Goal: Information Seeking & Learning: Check status

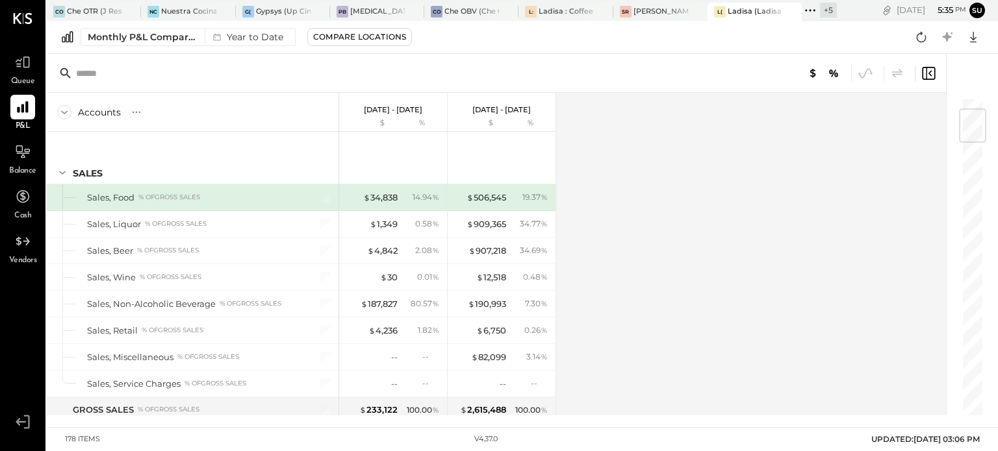
scroll to position [100, 0]
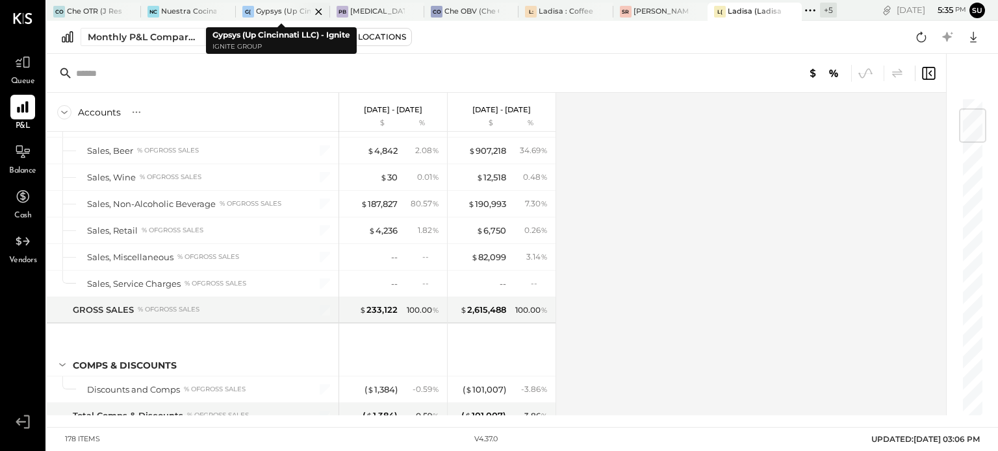
click at [271, 12] on div "Gypsys (Up Cincinnati LLC) - Ignite" at bounding box center [283, 11] width 55 height 10
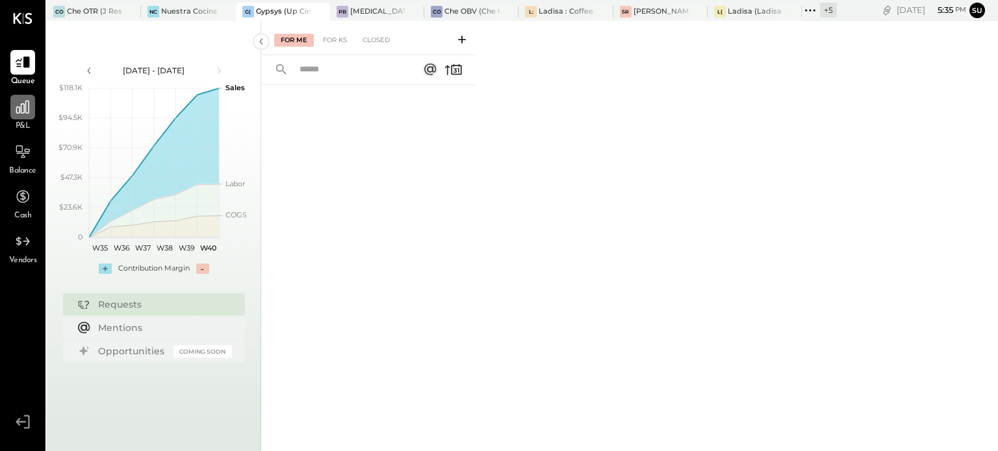
click at [13, 110] on div at bounding box center [22, 107] width 25 height 25
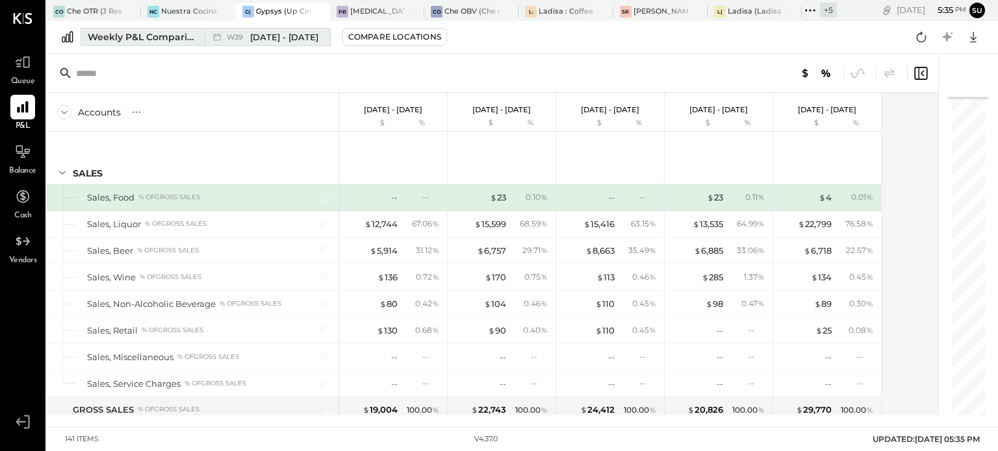
click at [179, 28] on button "Weekly P&L Comparison W39 [DATE] - [DATE]" at bounding box center [206, 37] width 250 height 18
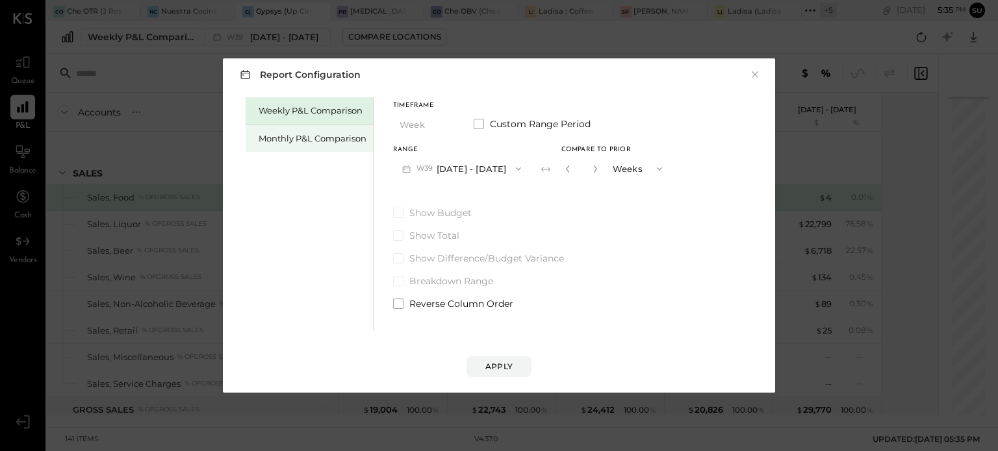
click at [316, 134] on div "Monthly P&L Comparison" at bounding box center [313, 139] width 108 height 12
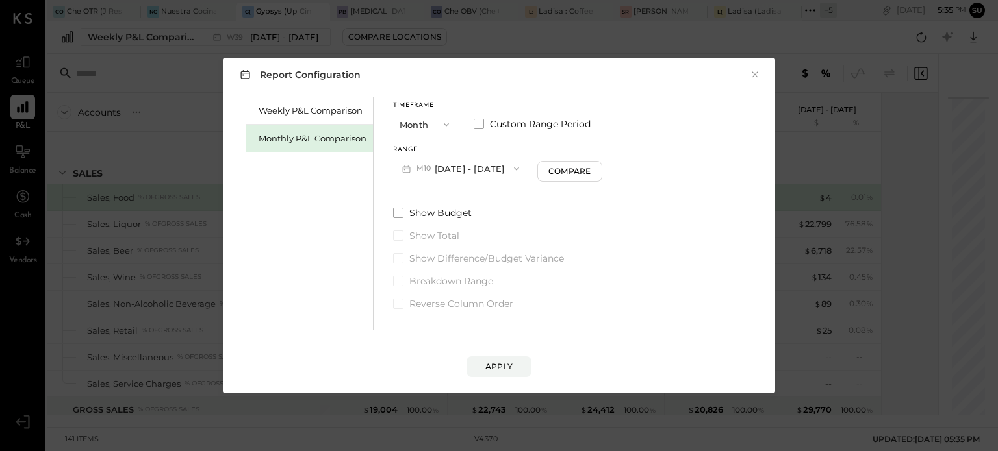
click at [444, 125] on icon "button" at bounding box center [446, 125] width 10 height 10
click at [413, 171] on span "YTD" at bounding box center [409, 170] width 13 height 8
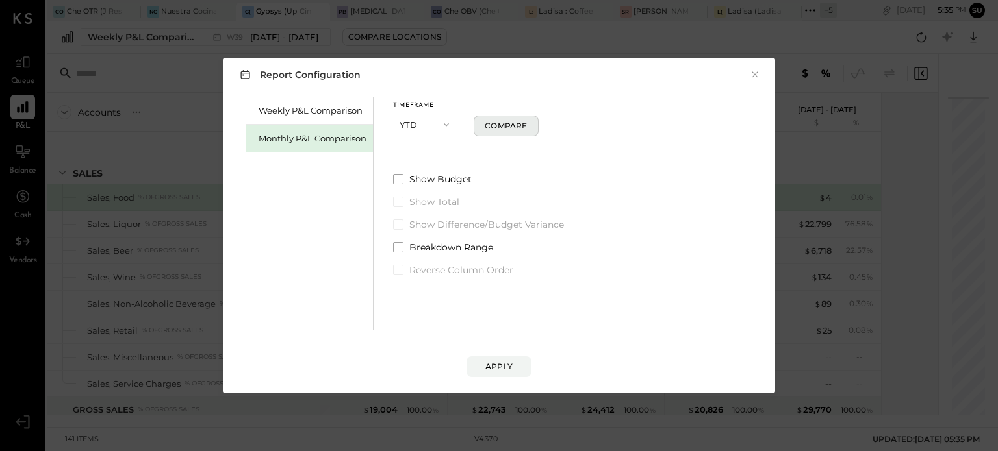
click at [506, 121] on div "Compare" at bounding box center [506, 125] width 42 height 11
click at [526, 125] on icon "button" at bounding box center [523, 125] width 8 height 8
type input "*"
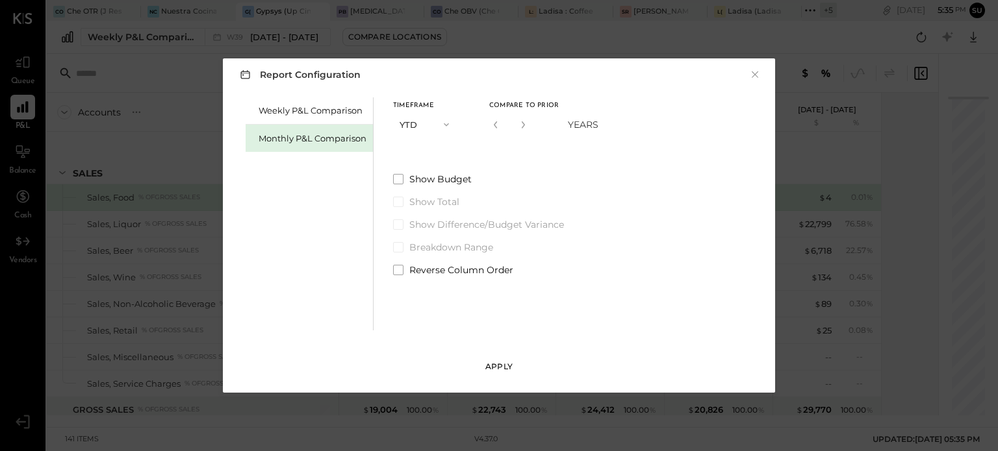
click at [487, 363] on div "Apply" at bounding box center [498, 366] width 27 height 11
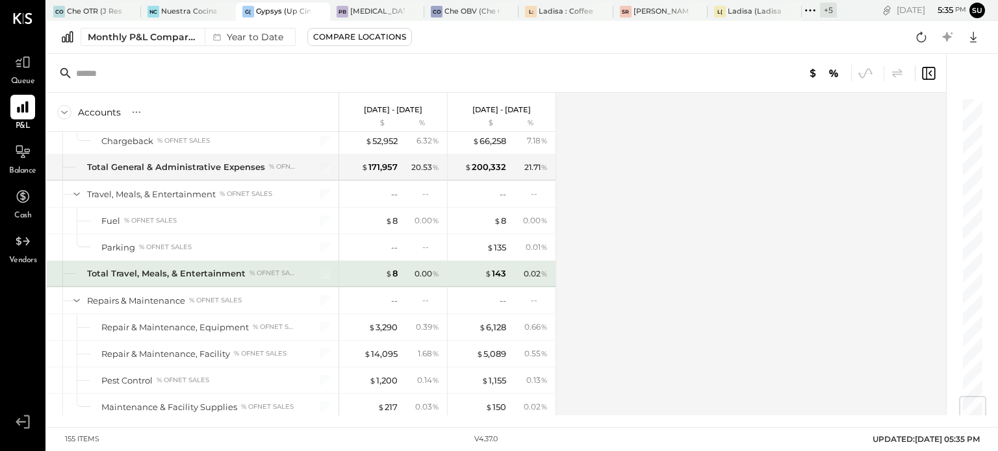
scroll to position [2530, 0]
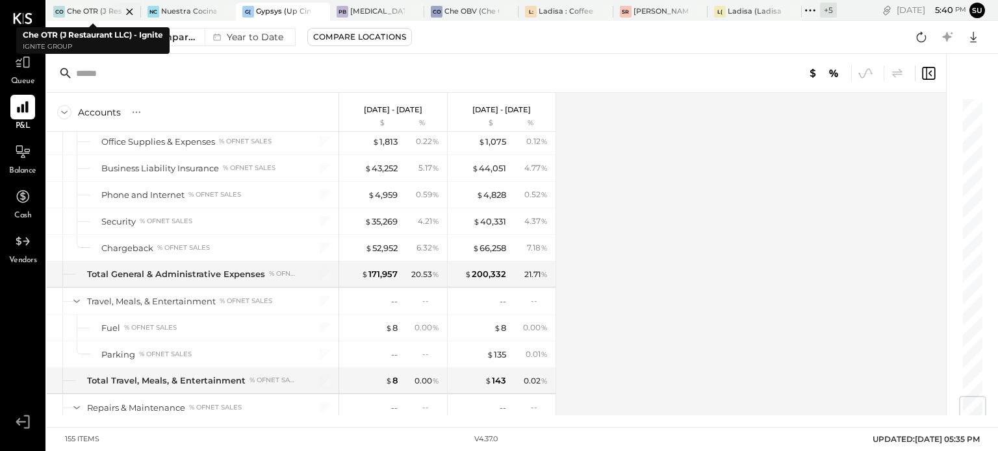
click at [105, 12] on div at bounding box center [117, 12] width 45 height 18
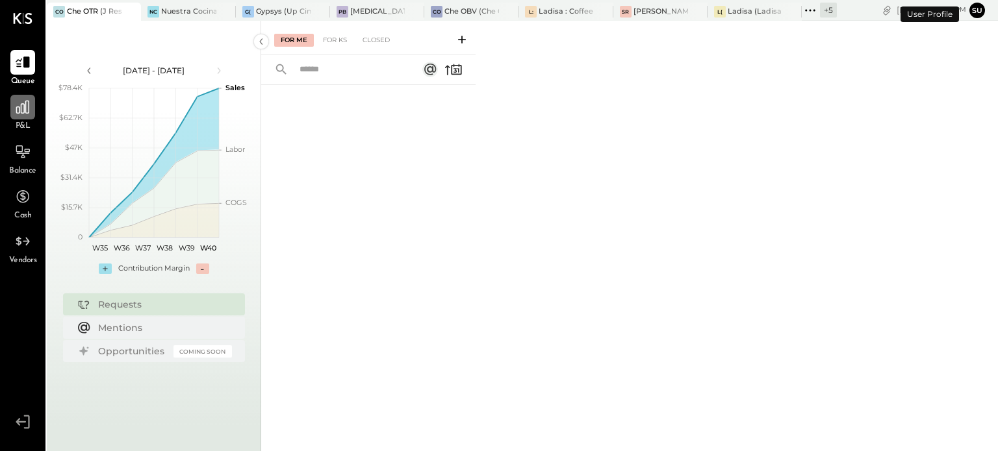
click at [17, 111] on icon at bounding box center [22, 107] width 13 height 13
